Goal: Task Accomplishment & Management: Use online tool/utility

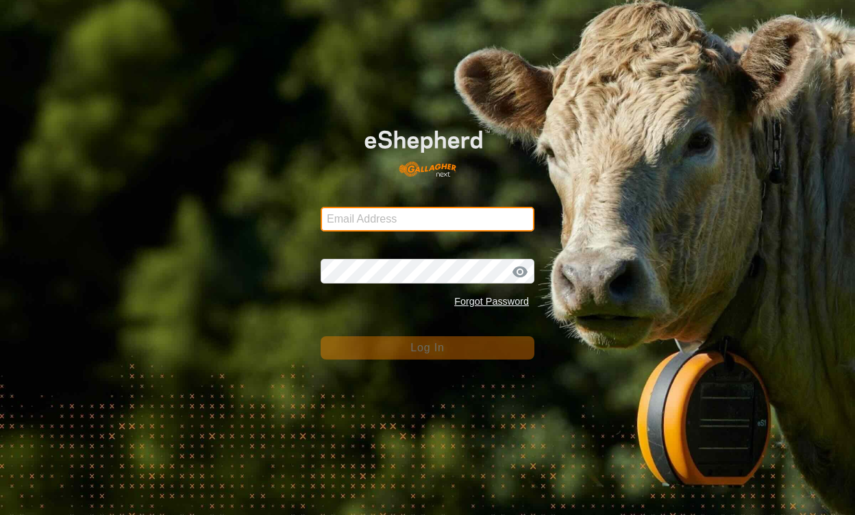
type input "[EMAIL_ADDRESS][DOMAIN_NAME]"
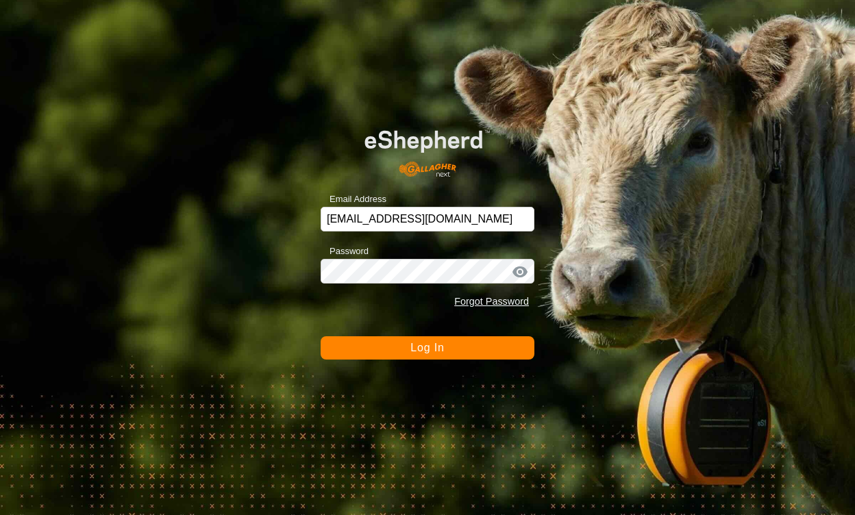
click at [430, 352] on span "Log In" at bounding box center [428, 348] width 34 height 12
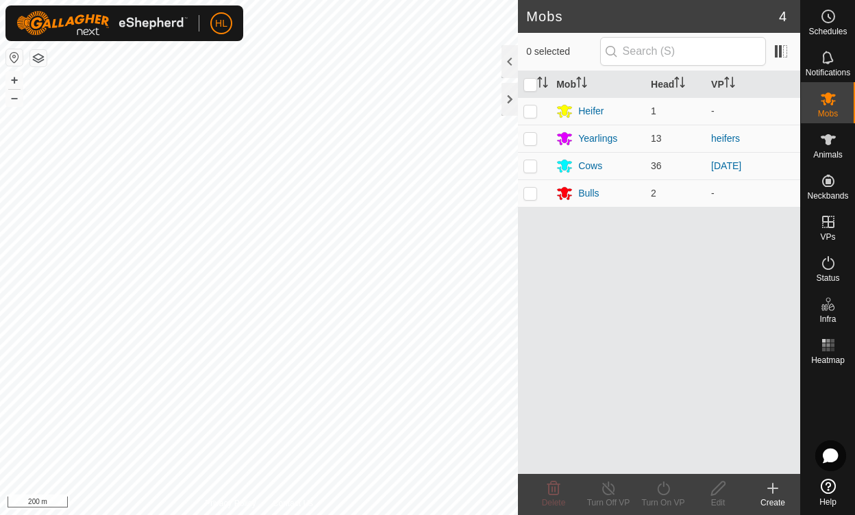
click at [702, 276] on div "Mobs 4 0 selected Mob Head VP Heifer 1 - Yearlings 13 heifers Cows 36 [DATE] Bu…" at bounding box center [400, 257] width 800 height 515
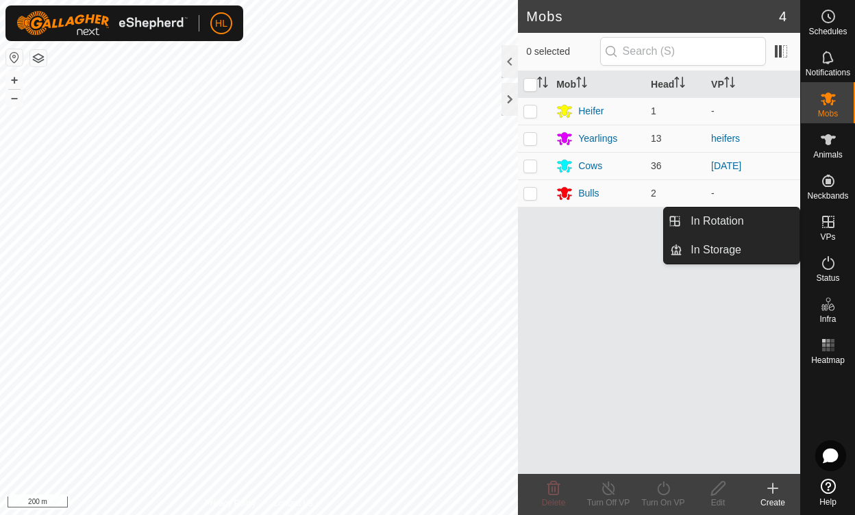
click at [829, 220] on icon at bounding box center [828, 222] width 12 height 12
click at [746, 221] on link "In Rotation" at bounding box center [741, 221] width 117 height 27
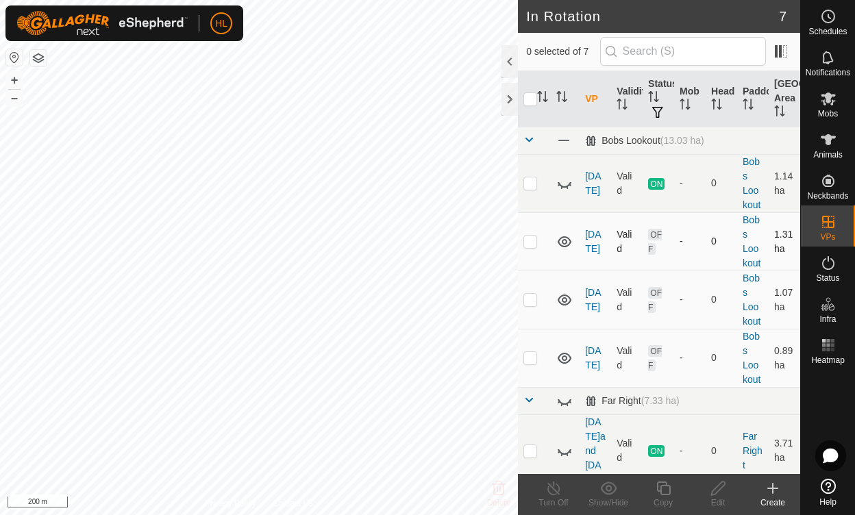
click at [565, 238] on icon at bounding box center [564, 242] width 16 height 16
click at [567, 298] on icon at bounding box center [564, 300] width 16 height 16
click at [570, 354] on icon at bounding box center [565, 358] width 14 height 11
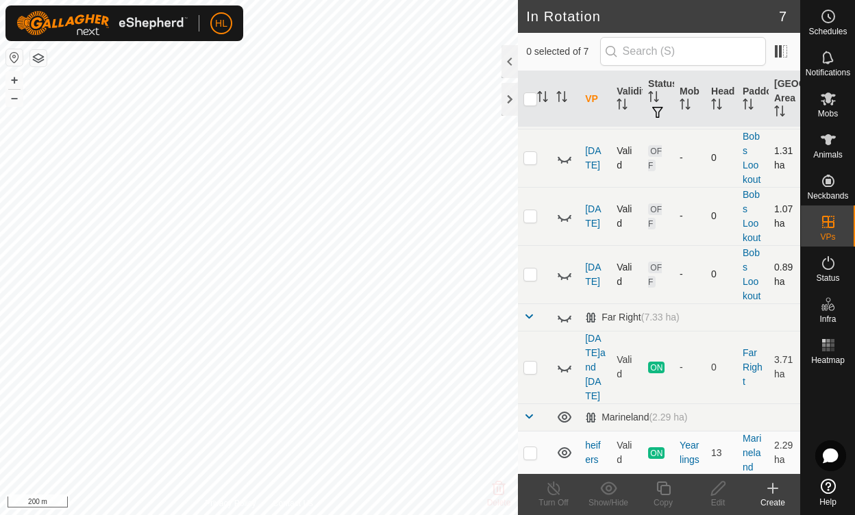
scroll to position [98, 0]
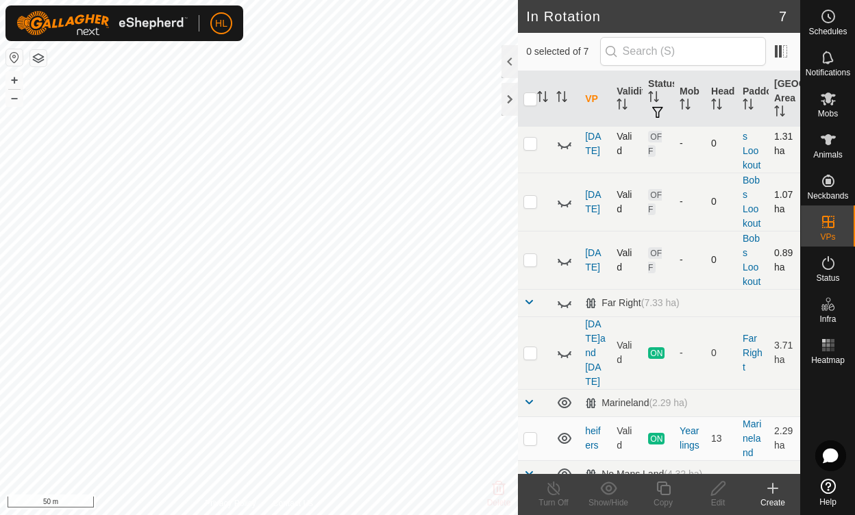
click at [565, 201] on icon at bounding box center [564, 202] width 16 height 16
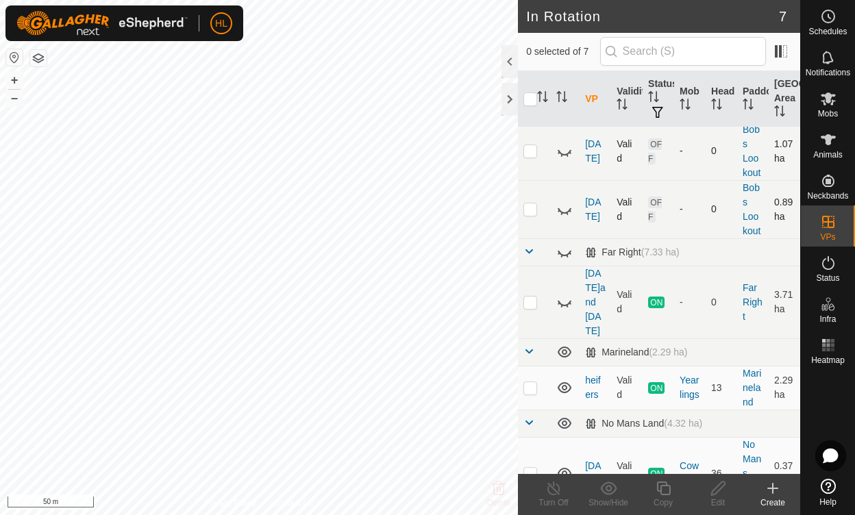
scroll to position [156, 0]
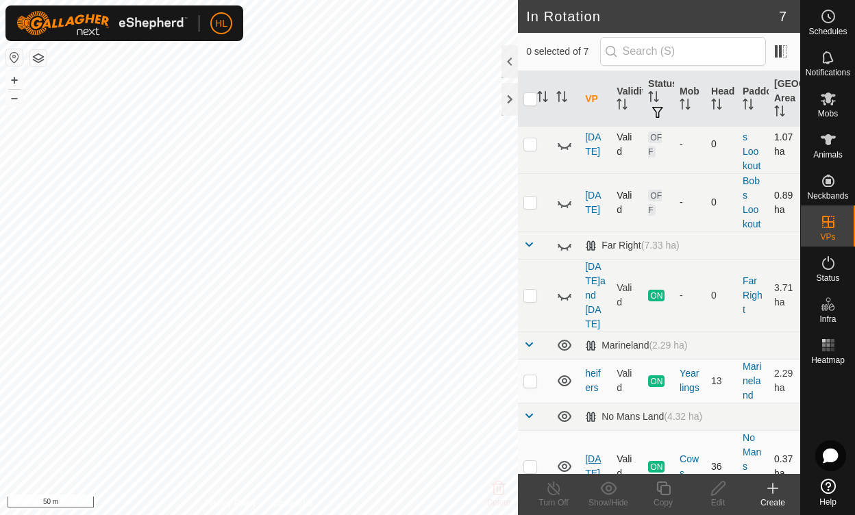
click at [596, 454] on link "[DATE]" at bounding box center [593, 466] width 16 height 25
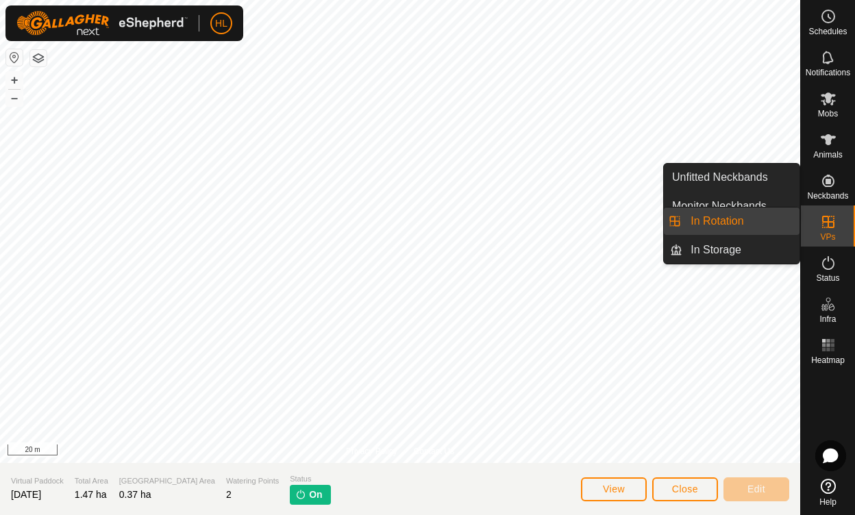
click at [757, 219] on link "In Rotation" at bounding box center [741, 221] width 117 height 27
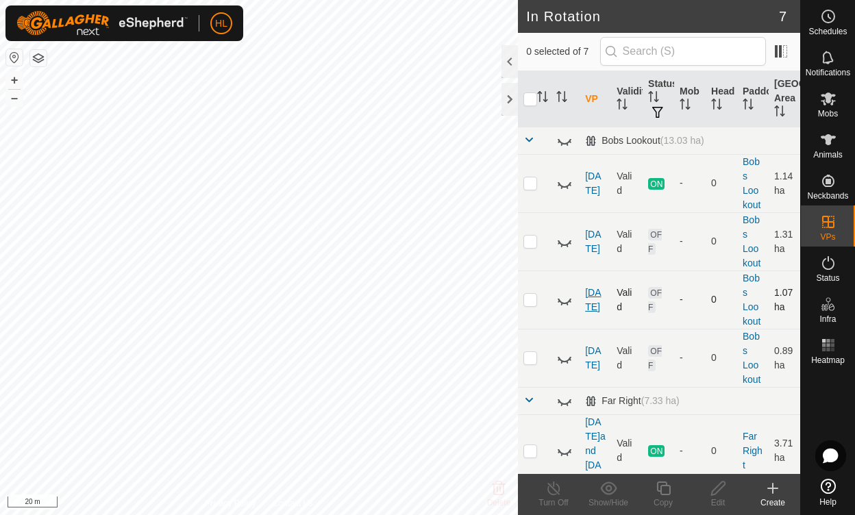
drag, startPoint x: 537, startPoint y: 282, endPoint x: 600, endPoint y: 291, distance: 64.5
click at [600, 291] on tr "[DATE] Valid OFF - 0 Bobs Lookout 1.07 ha" at bounding box center [659, 300] width 282 height 58
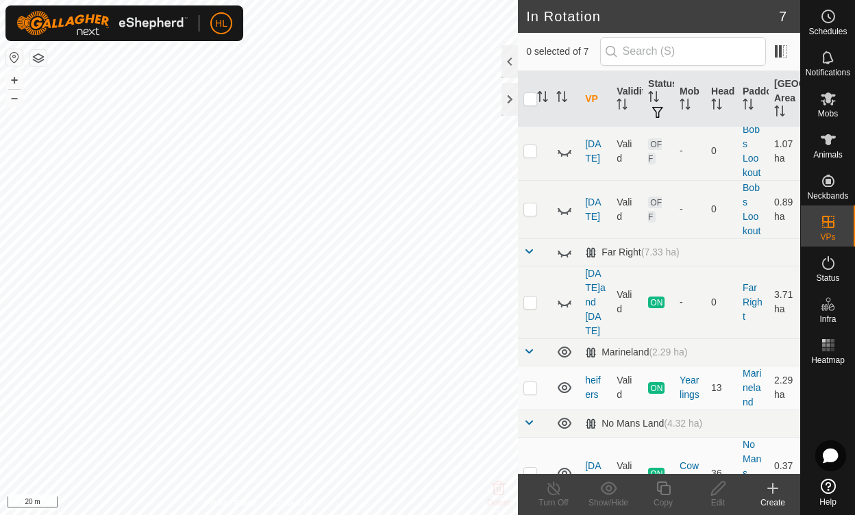
scroll to position [156, 0]
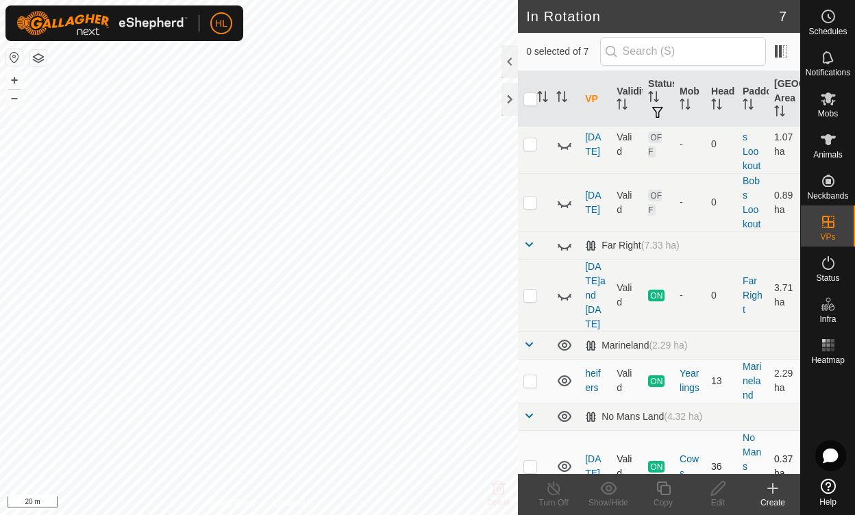
click at [529, 461] on p-checkbox at bounding box center [531, 466] width 14 height 11
checkbox input "true"
click at [665, 488] on icon at bounding box center [663, 488] width 17 height 16
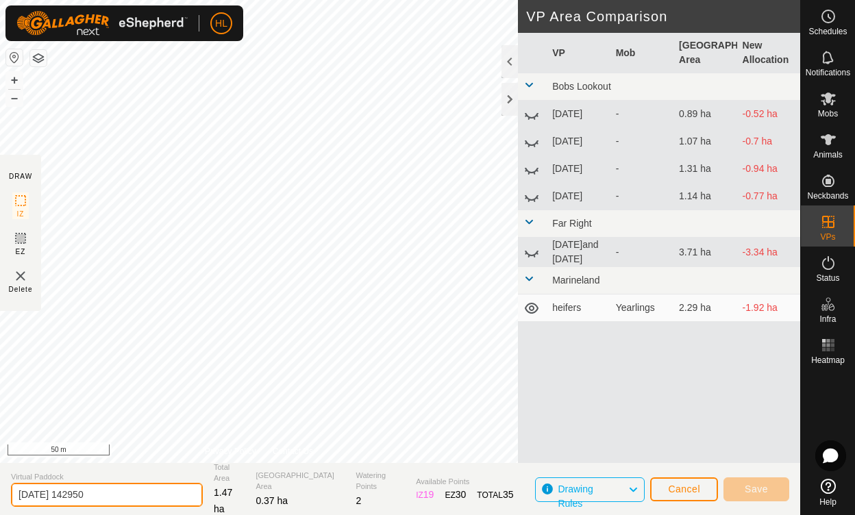
click at [131, 492] on input "[DATE] 142950" at bounding box center [107, 495] width 192 height 24
type input "2"
type input "[DATE]-[DATE]"
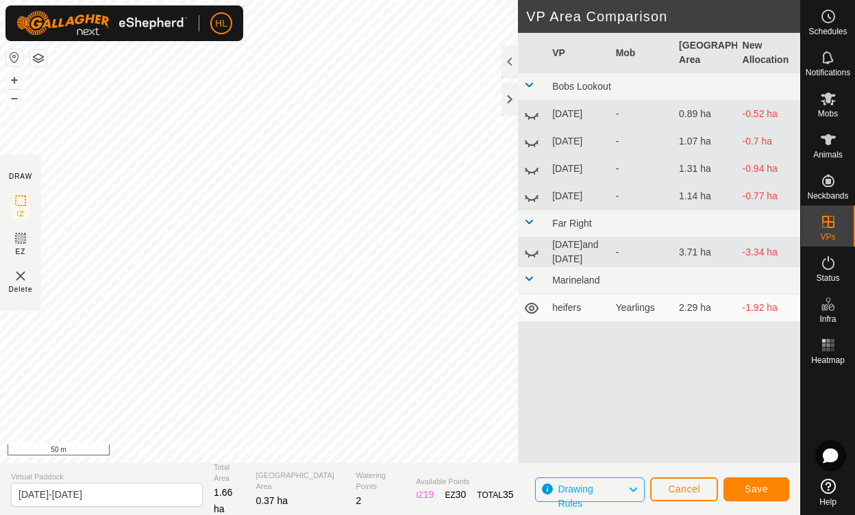
click at [855, 404] on div at bounding box center [828, 421] width 54 height 103
click at [760, 489] on span "Save" at bounding box center [756, 489] width 23 height 11
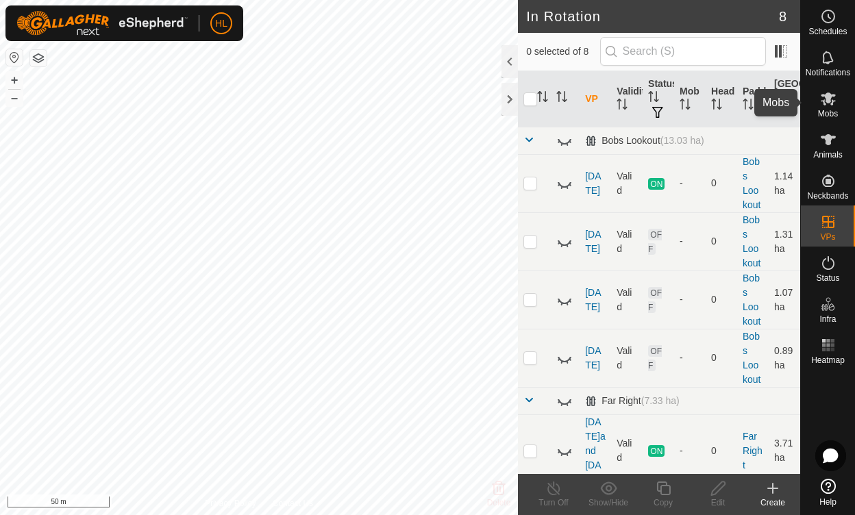
click at [833, 110] on span "Mobs" at bounding box center [828, 114] width 20 height 8
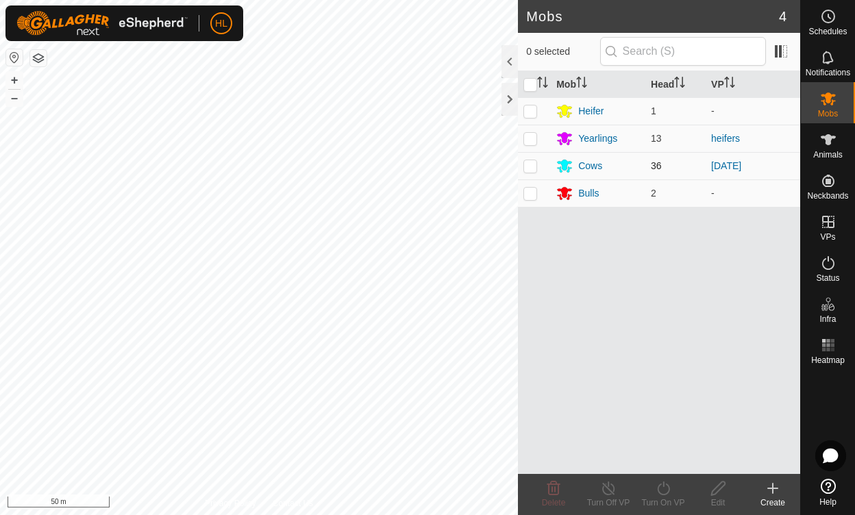
click at [530, 169] on p-checkbox at bounding box center [531, 165] width 14 height 11
checkbox input "true"
click at [660, 488] on icon at bounding box center [663, 488] width 17 height 16
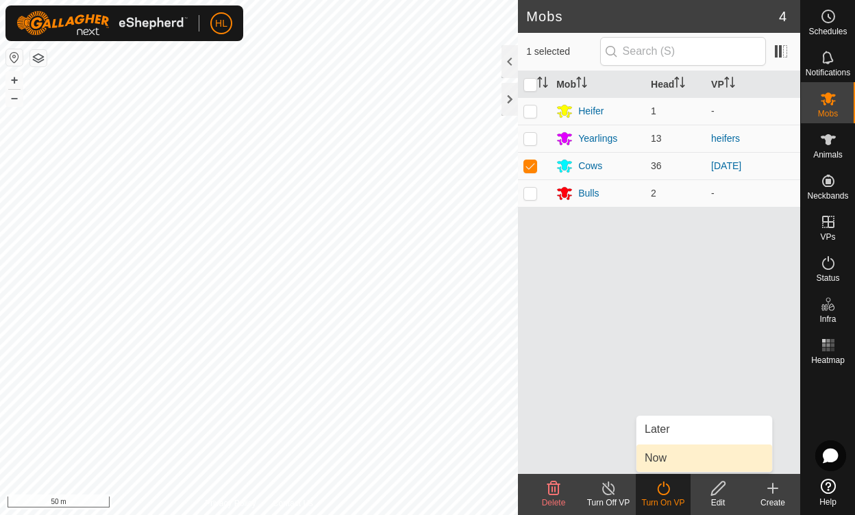
click at [668, 460] on link "Now" at bounding box center [705, 458] width 136 height 27
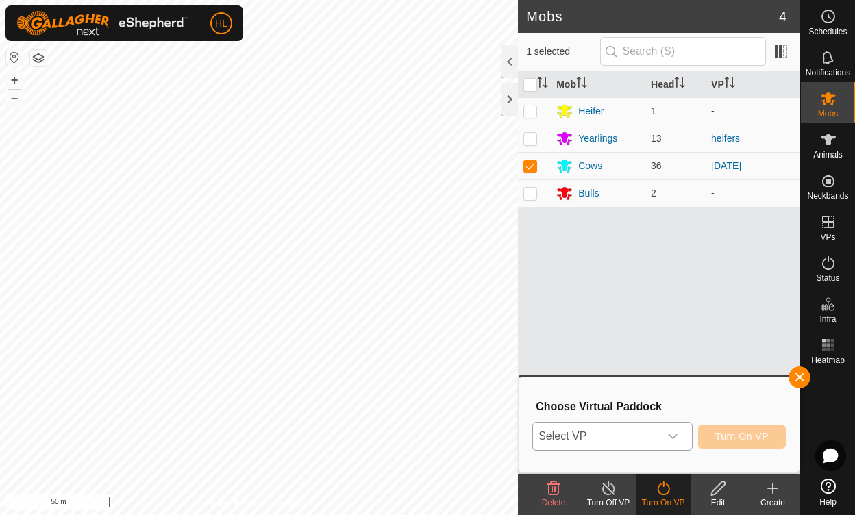
click at [677, 436] on icon "dropdown trigger" at bounding box center [673, 436] width 10 height 5
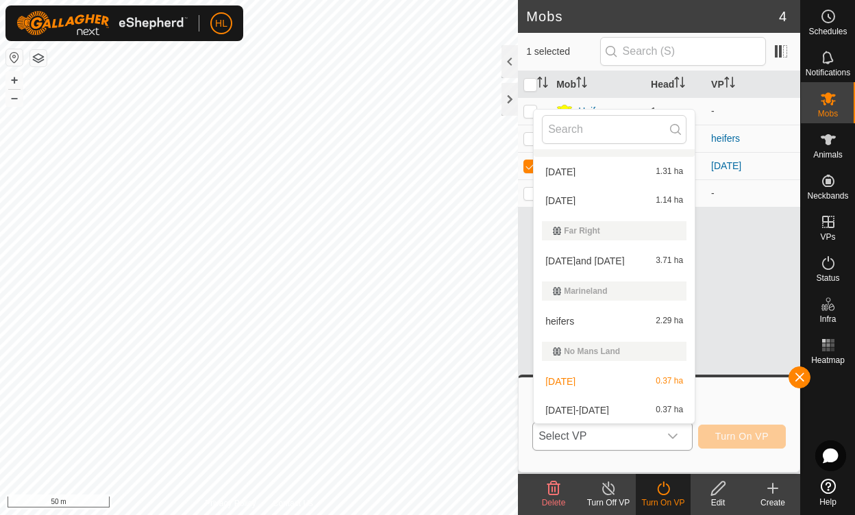
scroll to position [81, 0]
click at [580, 407] on li "[DATE] 0.37 ha" at bounding box center [614, 409] width 161 height 27
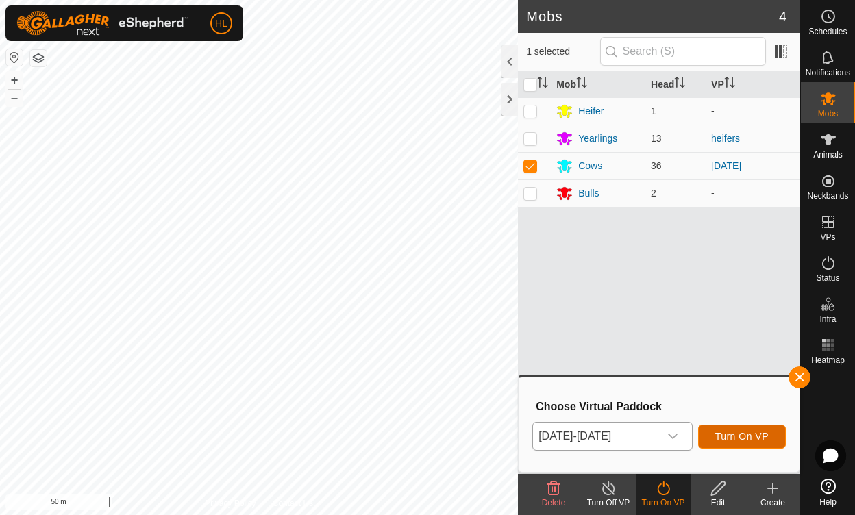
click at [757, 438] on span "Turn On VP" at bounding box center [741, 436] width 53 height 11
